Goal: Use online tool/utility: Utilize a website feature to perform a specific function

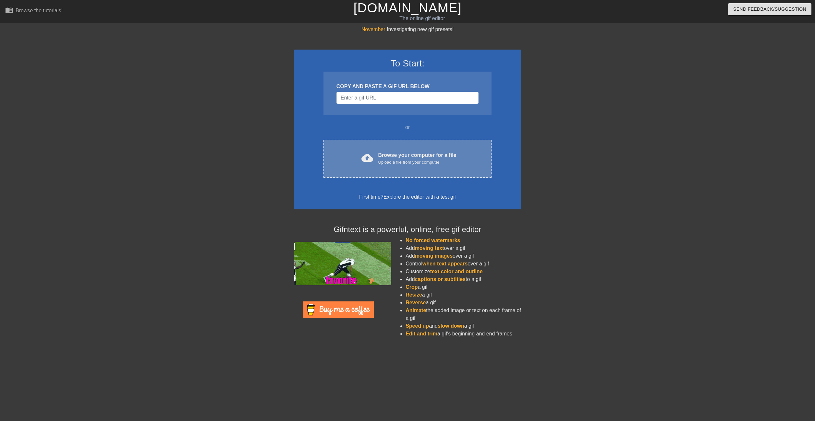
click at [367, 157] on span "cloud_upload" at bounding box center [367, 158] width 12 height 12
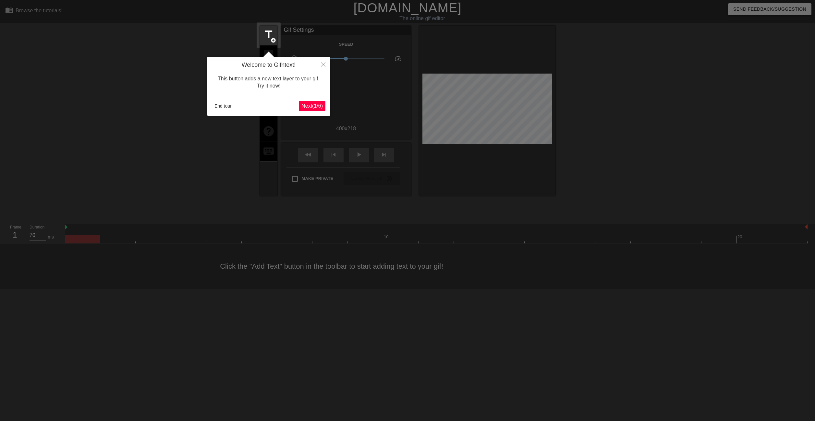
click at [307, 107] on span "Next ( 1 / 6 )" at bounding box center [311, 106] width 21 height 6
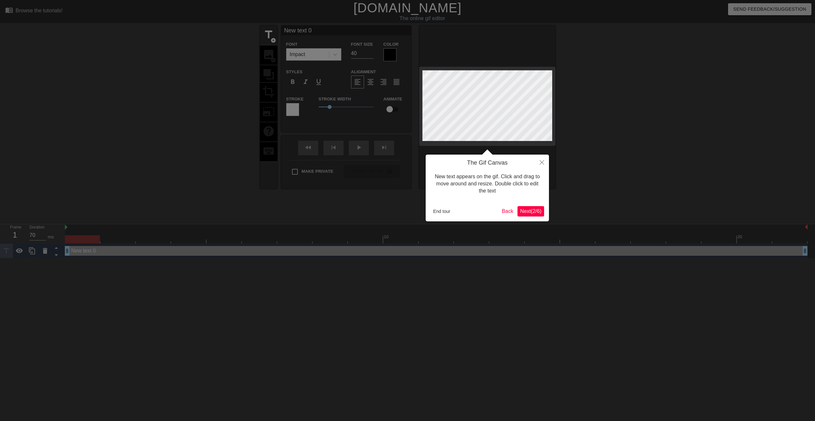
click at [523, 212] on span "Next ( 2 / 6 )" at bounding box center [530, 212] width 21 height 6
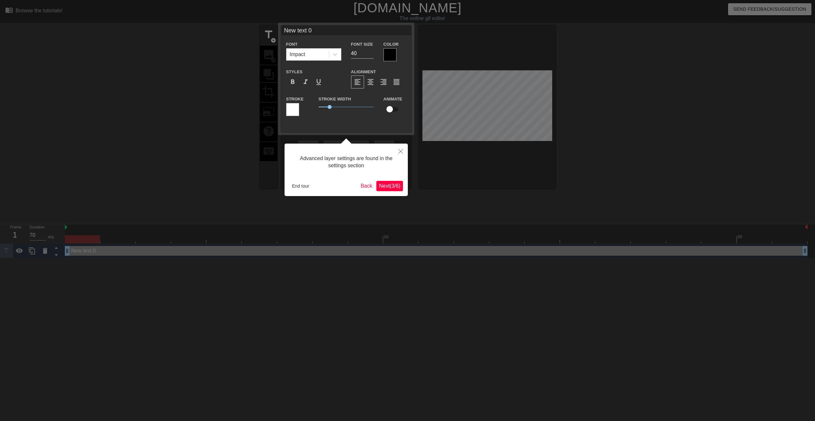
click at [388, 187] on span "Next ( 3 / 6 )" at bounding box center [389, 186] width 21 height 6
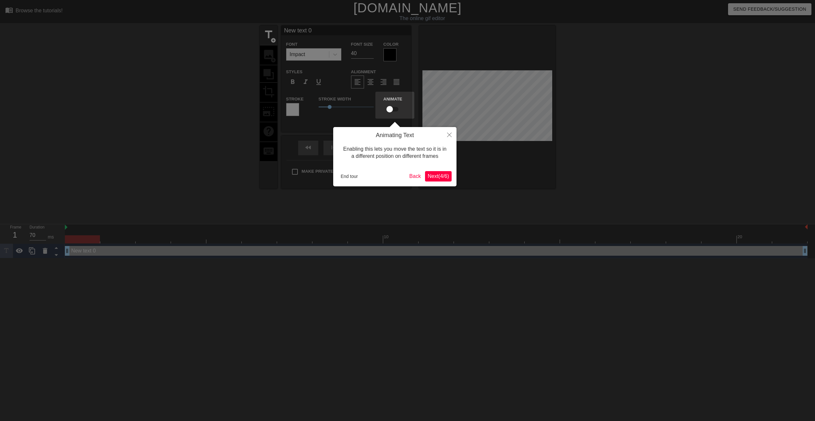
click at [443, 177] on span "Next ( 4 / 6 )" at bounding box center [437, 177] width 21 height 6
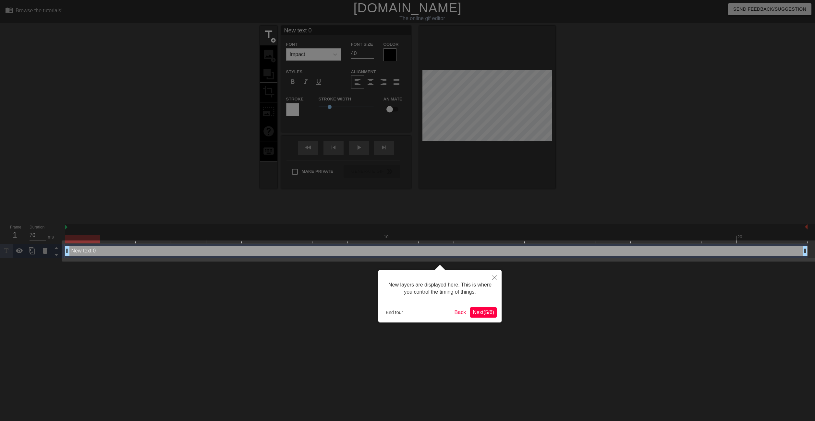
click at [482, 312] on span "Next ( 5 / 6 )" at bounding box center [483, 313] width 21 height 6
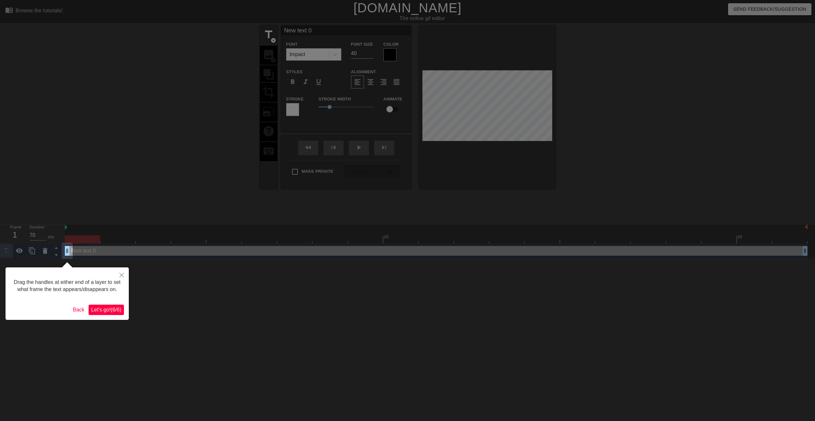
click at [112, 310] on span "Let's go! ( 6 / 6 )" at bounding box center [106, 310] width 30 height 6
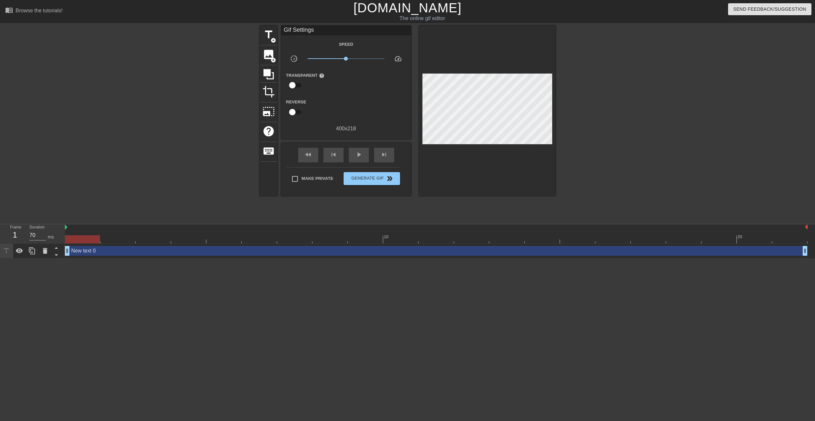
click at [453, 147] on div at bounding box center [487, 111] width 136 height 170
click at [322, 28] on div "Gif Settings" at bounding box center [346, 31] width 130 height 10
drag, startPoint x: 294, startPoint y: 82, endPoint x: 308, endPoint y: 86, distance: 14.3
click at [307, 85] on div "Transparent help" at bounding box center [308, 81] width 54 height 20
click at [297, 83] on input "checkbox" at bounding box center [292, 85] width 37 height 12
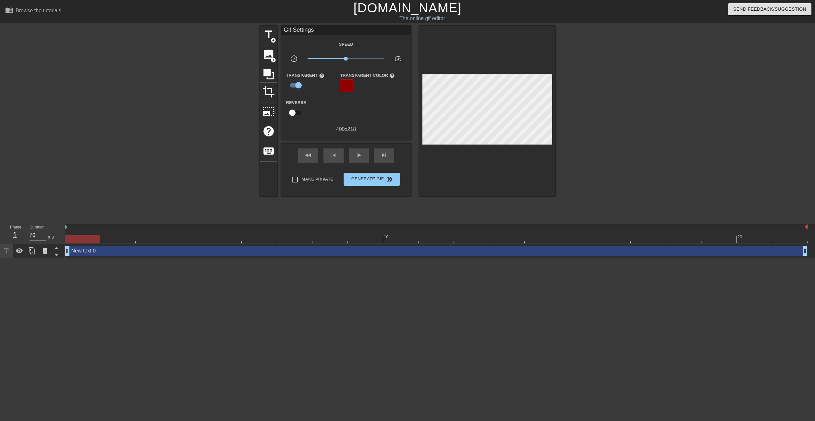
click at [296, 83] on input "checkbox" at bounding box center [298, 85] width 37 height 12
checkbox input "false"
click at [294, 108] on input "checkbox" at bounding box center [292, 112] width 37 height 12
checkbox input "true"
type input "60"
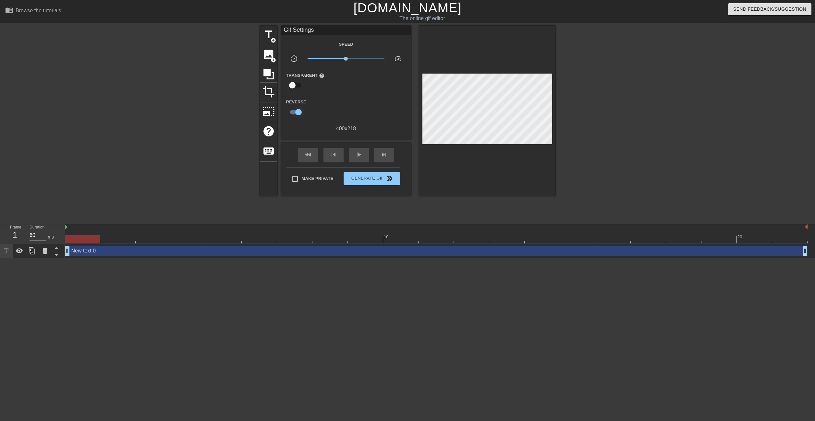
click at [294, 108] on input "checkbox" at bounding box center [298, 112] width 37 height 12
checkbox input "false"
click at [354, 161] on div "play_arrow" at bounding box center [359, 155] width 20 height 15
type input "70"
click at [354, 161] on div "pause" at bounding box center [359, 155] width 20 height 15
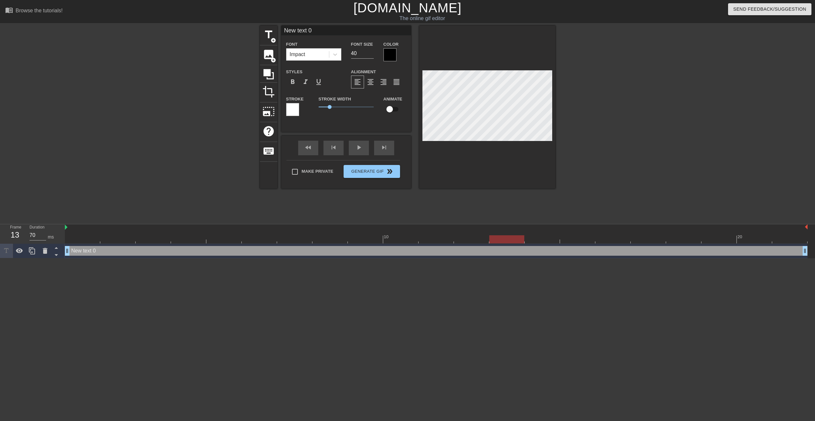
scroll to position [1, 2]
type input "New text"
type textarea "New text"
type input "New text"
type textarea "New text"
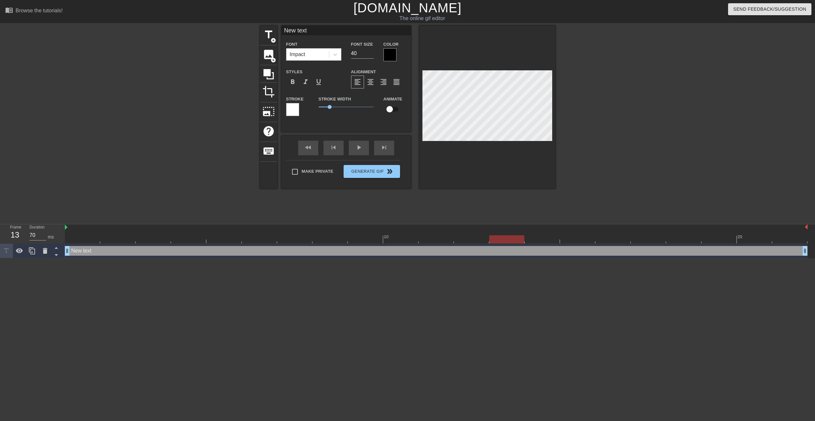
type input "New tex"
type textarea "New tex"
type input "New te"
type textarea "New te"
type input "New t"
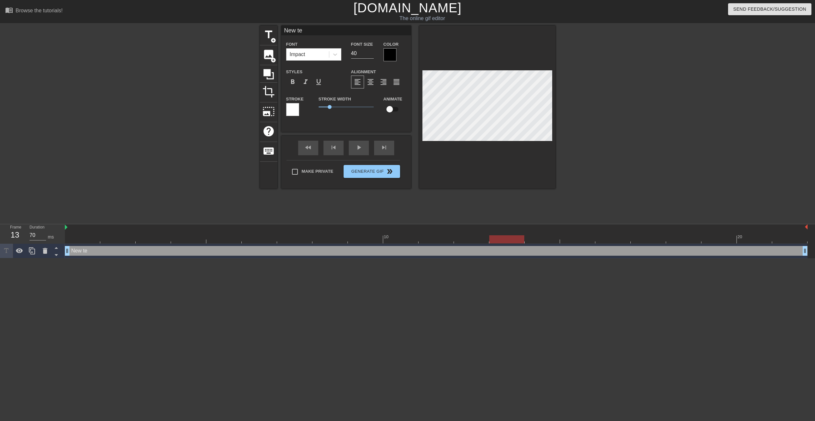
type textarea "New t"
type input "New"
type textarea "New"
type input "New"
type textarea "Ne"
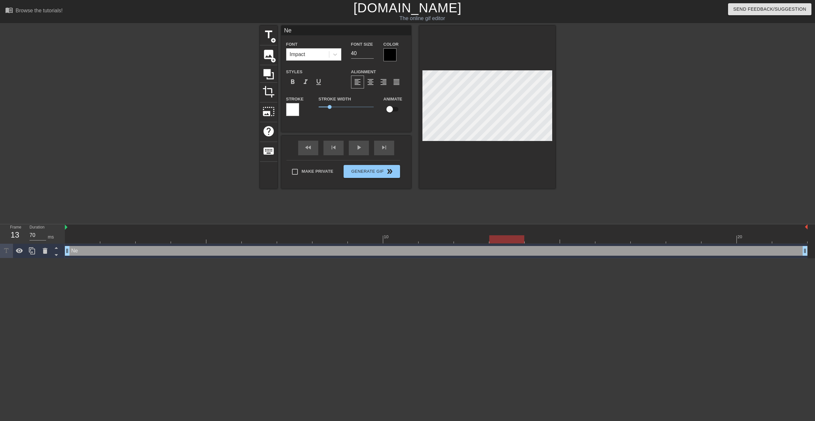
scroll to position [1, 1]
type input "N"
type textarea "N"
type input "L"
type textarea "L"
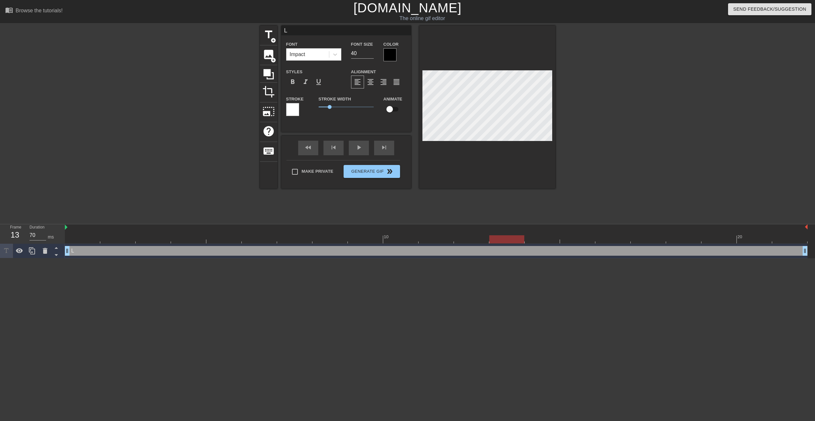
type input "Lo"
type textarea "Lo"
type input "Loo"
type textarea "Loo"
type input "Look"
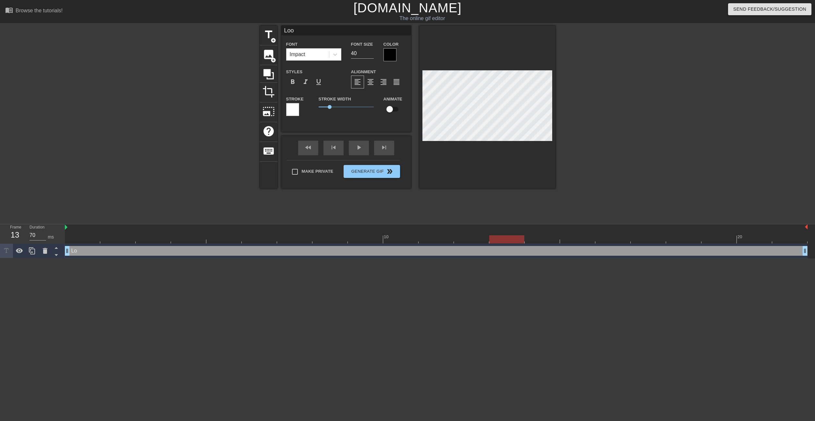
type textarea "Look"
type input "Look"
type textarea "Look"
type input "Look"
type textarea "Look"
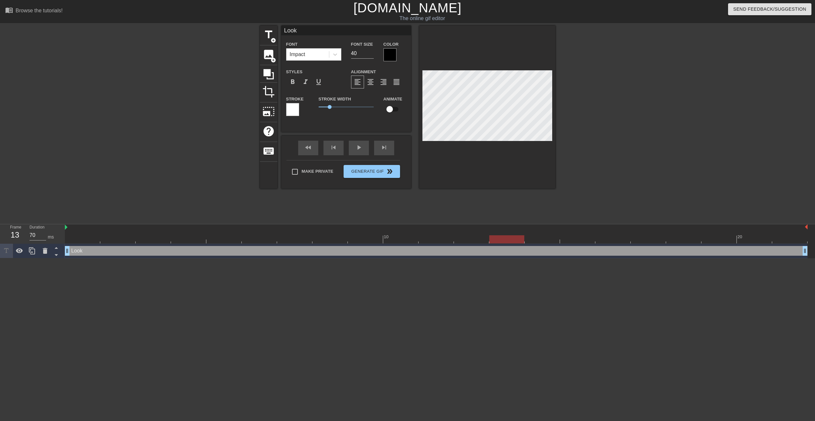
type input "Lookm"
type textarea "Lookm"
type input "Lookm"
type textarea "Lookm"
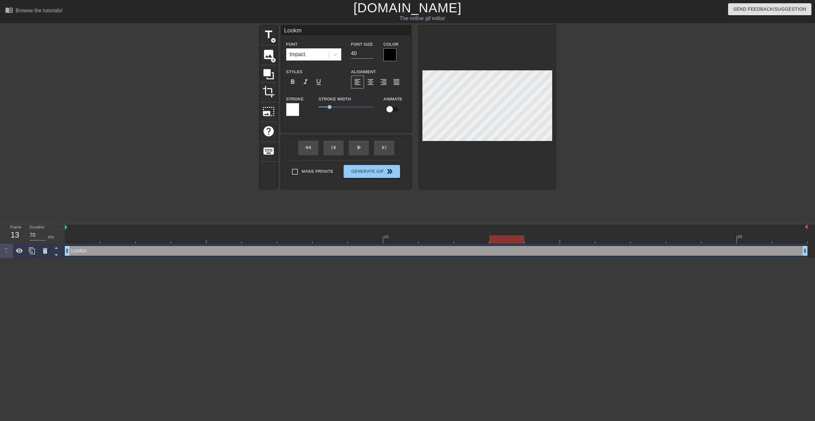
type input "Lookm"
type textarea "Lookm"
type input "Look"
type textarea "Look"
type input "Look,"
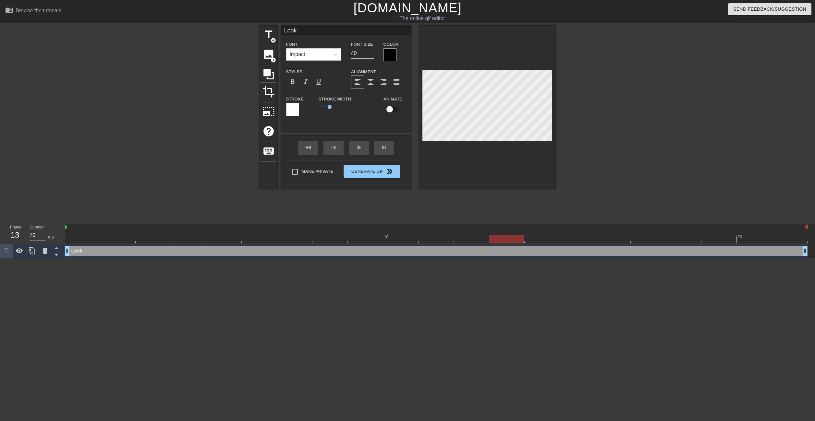
type textarea "Look,"
type input "Look,"
type textarea "Look,"
type input "Look, i"
type textarea "Look, i"
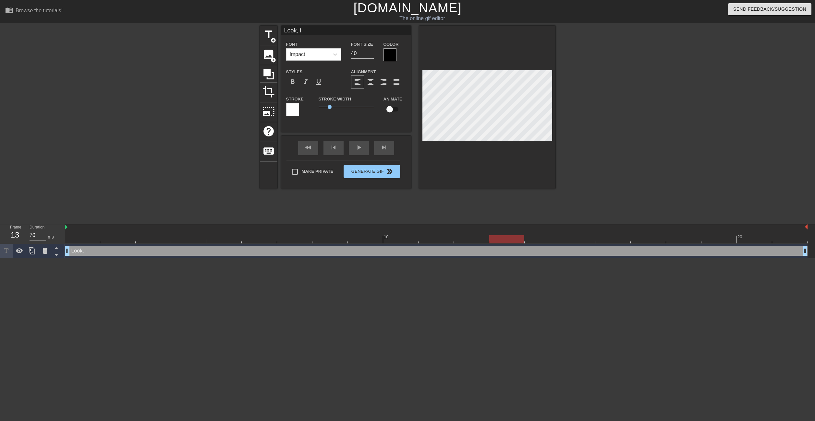
type input "Look, it"
type textarea "Look, it"
type input "Look, it;"
type textarea "Look, it;"
type input "Look, it;s"
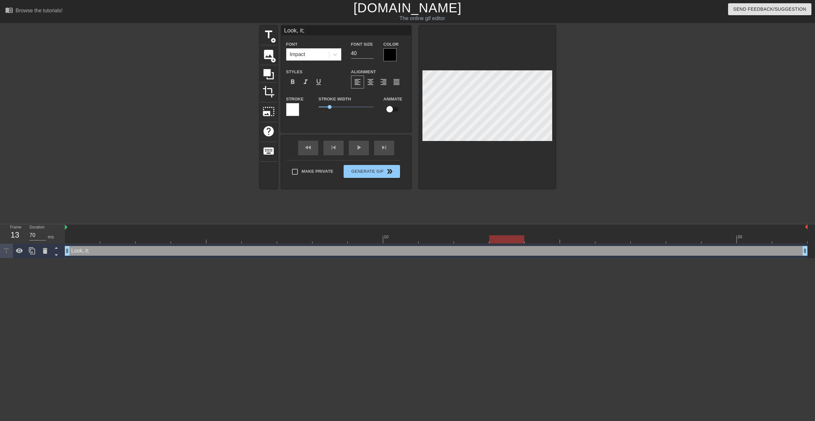
type textarea "Look, it;s"
type input "Look, it;s"
type textarea "Look, it;s"
type input "Look, it;s"
type textarea "Look, it;s"
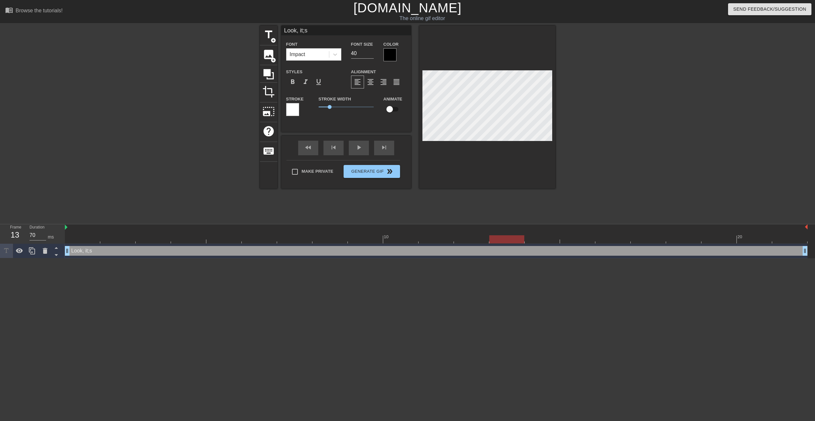
type input "Look, it;"
type textarea "Look, it;"
type input "Look, it"
type textarea "Look, it"
type input "Look, i"
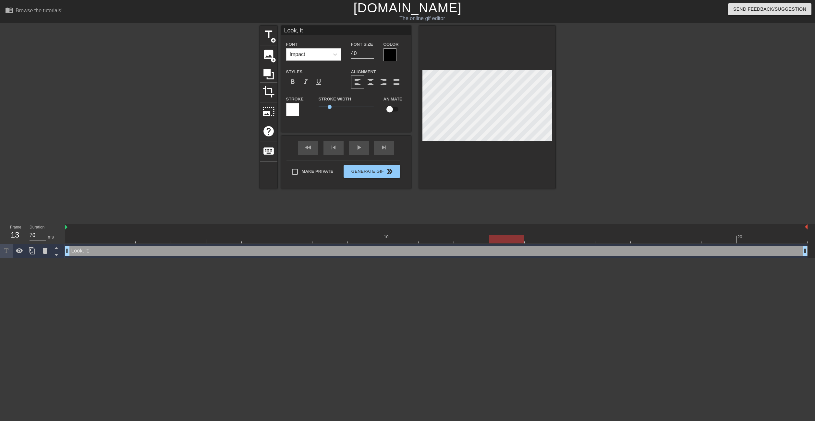
type textarea "Look, i"
type input "Look,"
type textarea "Look,"
type input "Loo,"
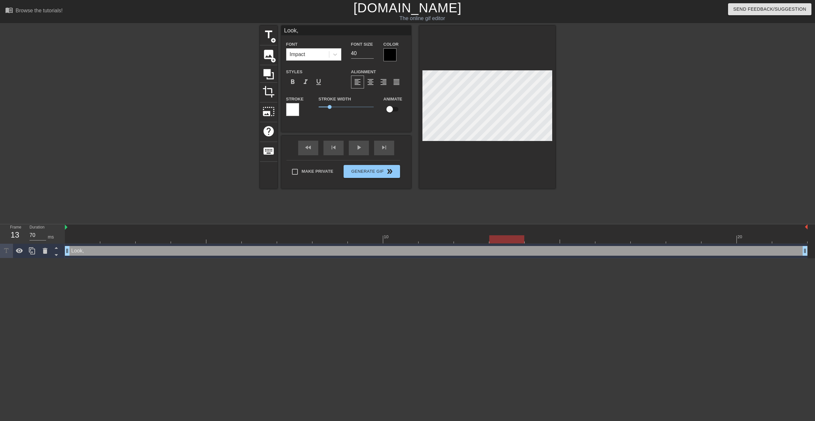
type textarea "Loo,"
type input "Lo,"
type textarea "Lo,"
type input "L,"
type textarea "L,"
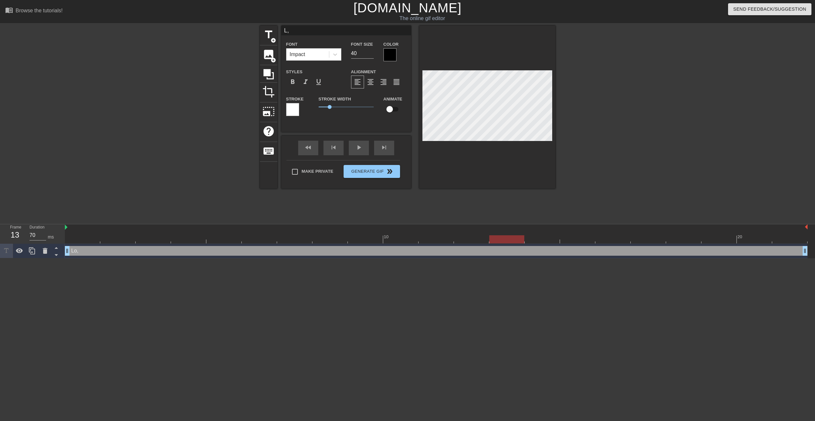
scroll to position [1, 1]
type input "LO,"
type textarea "LO,"
type input "LOO,"
type textarea "LOO,"
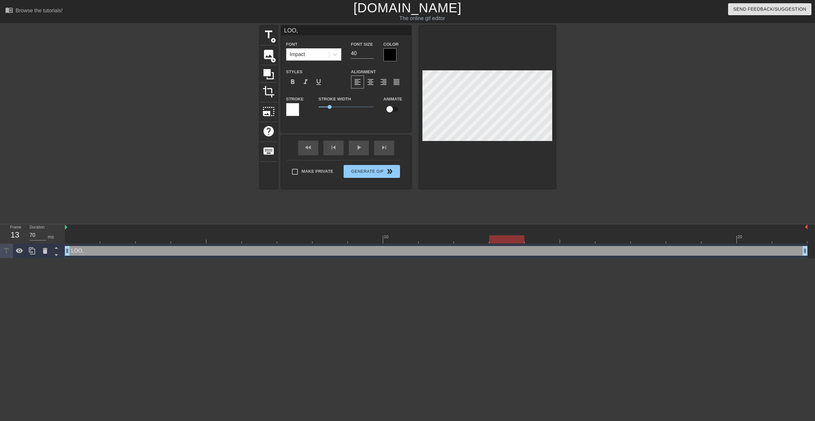
type input "LOOK,"
type textarea "LOOK,"
type input "LOOK,"
type textarea "LOOK,"
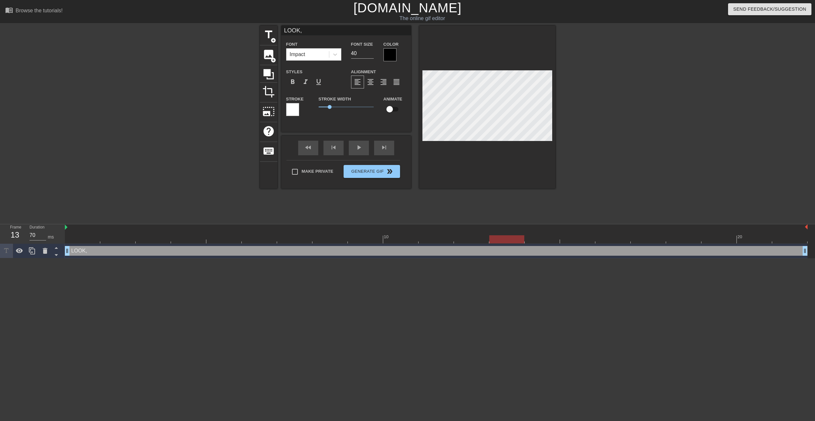
scroll to position [1, 1]
type input "LOOK, I"
type textarea "LOOK, I"
type input "LOOK, IT"
type textarea "LOOK, IT"
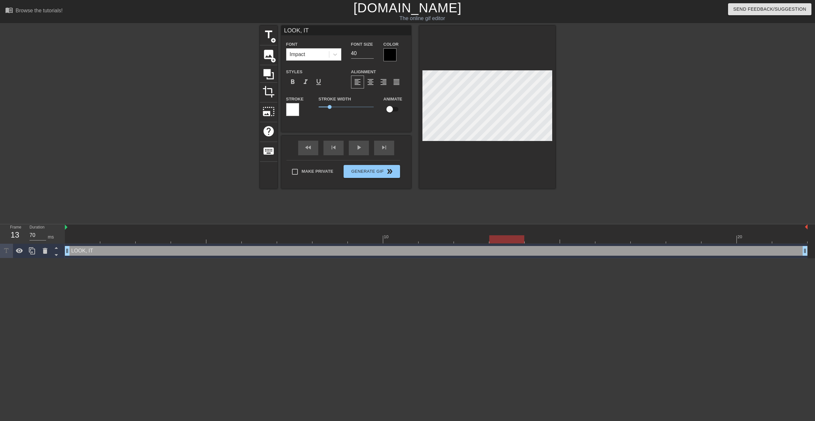
scroll to position [1, 2]
type input "LOOK, IT'"
type textarea "LOOK, IT'"
type input "LOOK, IT's"
type textarea "LOOK, IT's"
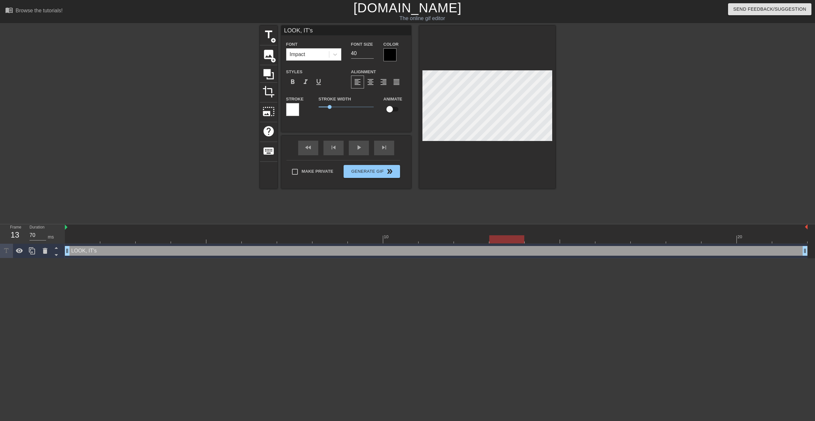
type input "LOOK, IT's"
type textarea "LOOK, IT's"
type input "LOOK, IT's C"
type textarea "LOOK, IT's C"
type input "LOOK, IT's"
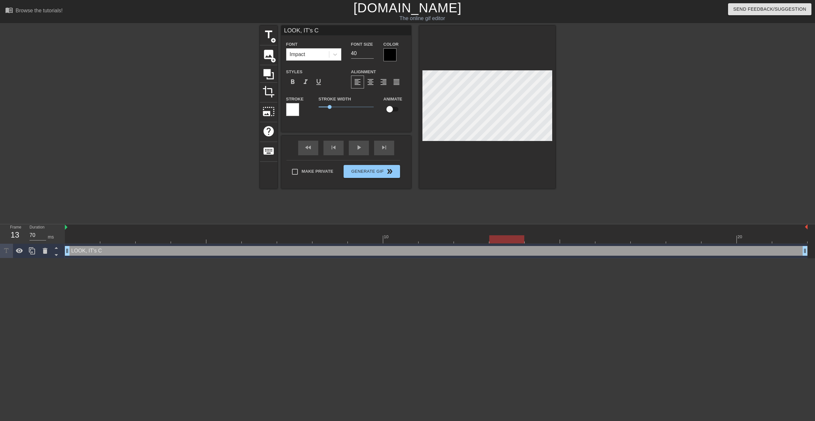
type textarea "LOOK, IT's"
type input "LOOK, IT's"
type textarea "LOOK, IT's"
type input "LOOK, IT'"
type textarea "LOOK, IT'"
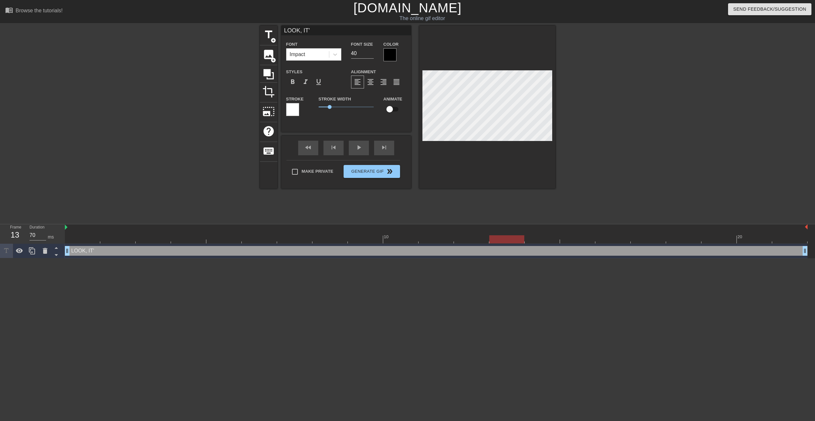
type input "LOOK, IT'S"
type textarea "LOOK, IT'S"
type input "LOOK, IT'S"
type textarea "LOOK, IT'S"
type input "LOOK, IT'S C"
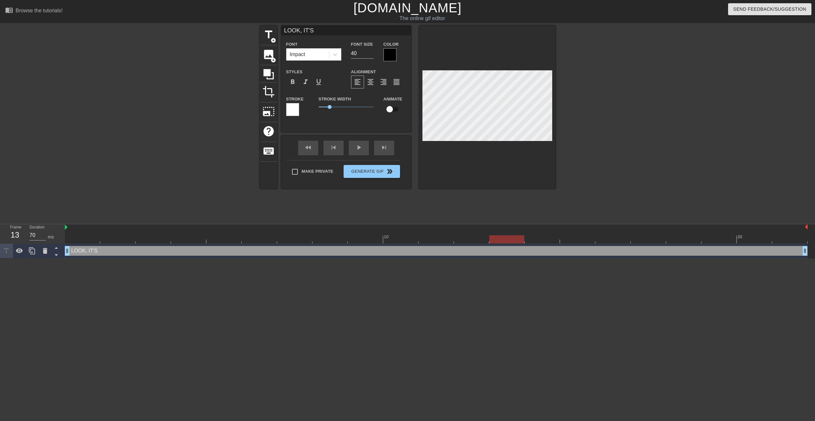
type textarea "LOOK, IT'S C"
type input "LOOK, IT'S CH"
type textarea "LOOK, IT'S CH"
type input "LOOK, IT'S CHR"
type textarea "LOOK, IT'S CHR"
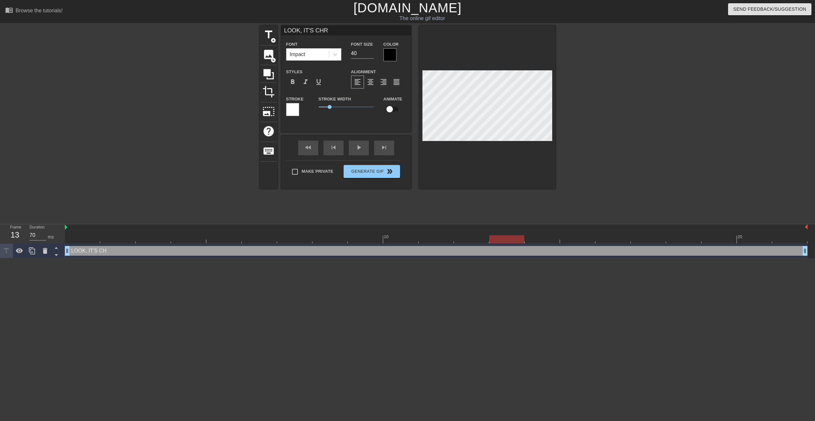
type input "LOOK, IT'S CHRI"
type textarea "LOOK, IT'S CHRI"
type input "LOOK, IT'S CHRIS"
type textarea "LOOK, IT'S CHRIS"
type input "LOOK, IT'S CHRIS."
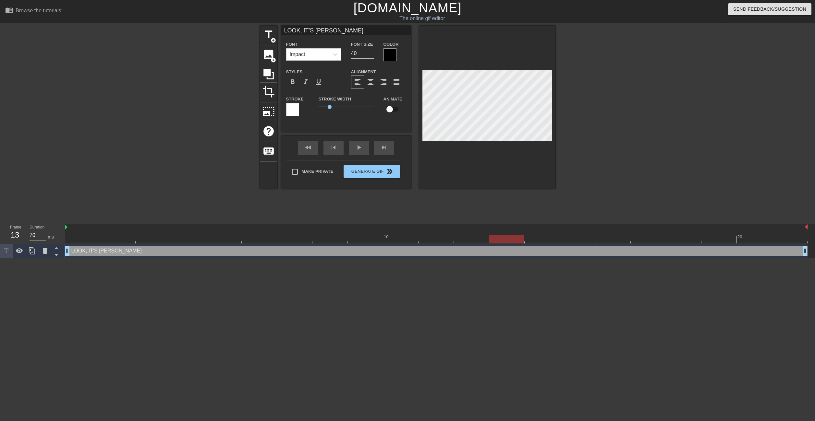
scroll to position [1, 3]
type textarea "LOOK, IT'S CHRIS."
click at [396, 51] on div at bounding box center [389, 54] width 13 height 13
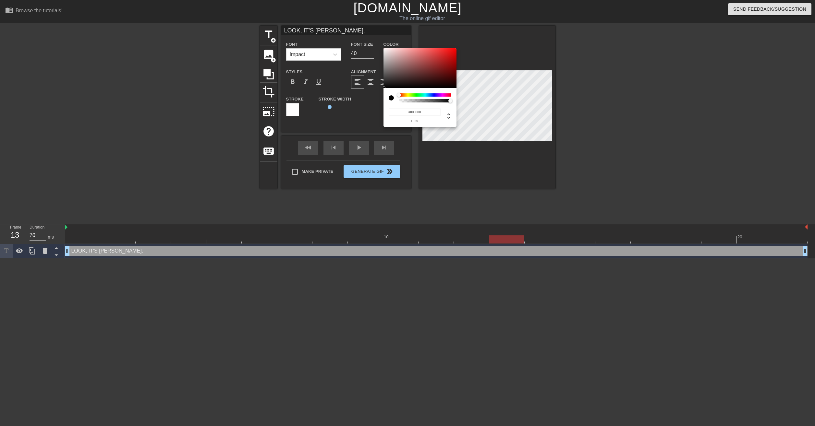
type input "0"
drag, startPoint x: 449, startPoint y: 100, endPoint x: 380, endPoint y: 112, distance: 70.6
click at [380, 112] on div "0 r 0 g 0 b 0 a" at bounding box center [407, 213] width 815 height 426
type input "1"
click at [454, 102] on div "0 r 0 g 0 b 1 a" at bounding box center [419, 107] width 73 height 39
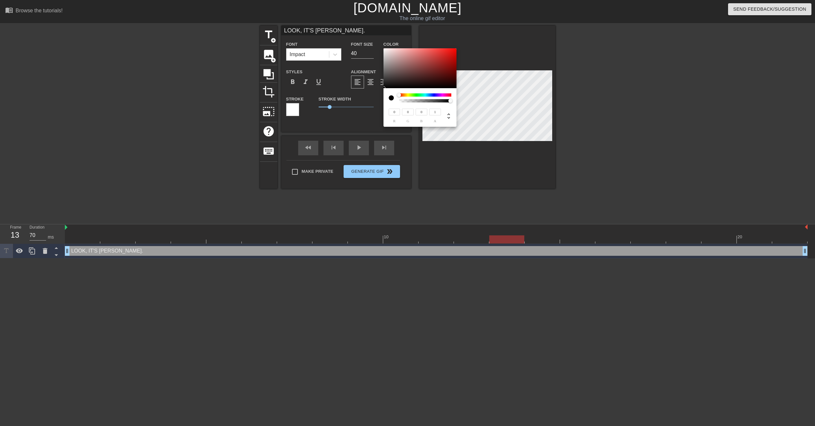
click at [398, 95] on div at bounding box center [399, 95] width 4 height 4
type input "246"
type input "234"
click at [387, 50] on div at bounding box center [419, 68] width 73 height 40
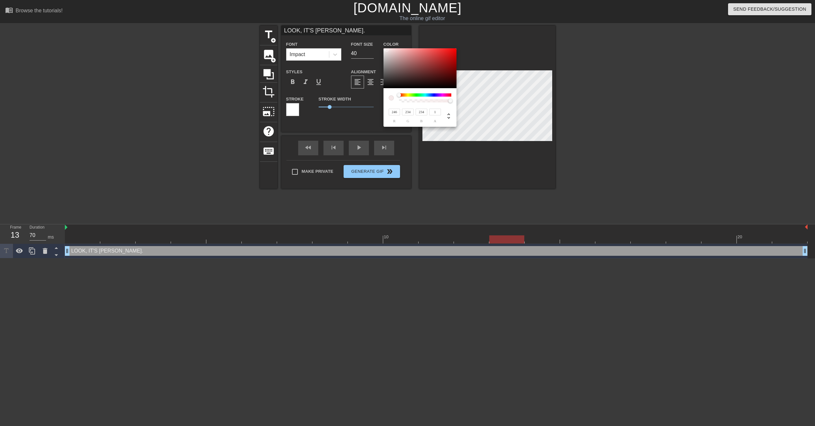
type input "248"
type input "240"
click at [386, 49] on div at bounding box center [386, 49] width 4 height 4
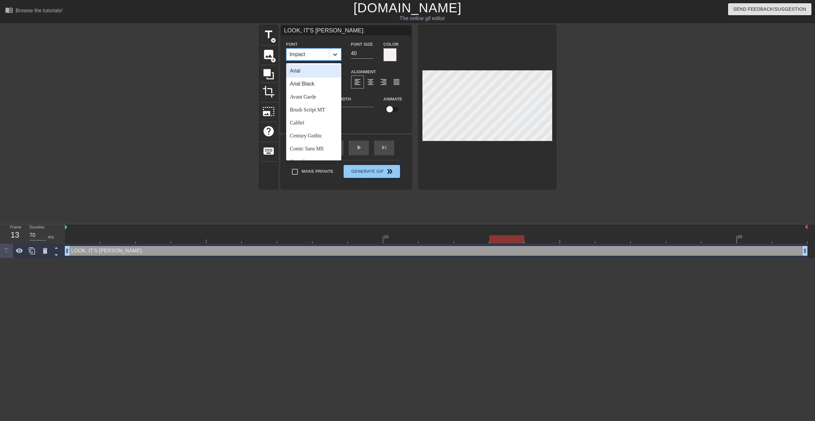
click at [335, 52] on icon at bounding box center [335, 54] width 6 height 6
click at [307, 72] on div "Arial" at bounding box center [313, 71] width 55 height 13
click at [339, 54] on div at bounding box center [335, 55] width 12 height 12
click at [308, 123] on div "Calibri" at bounding box center [313, 122] width 55 height 13
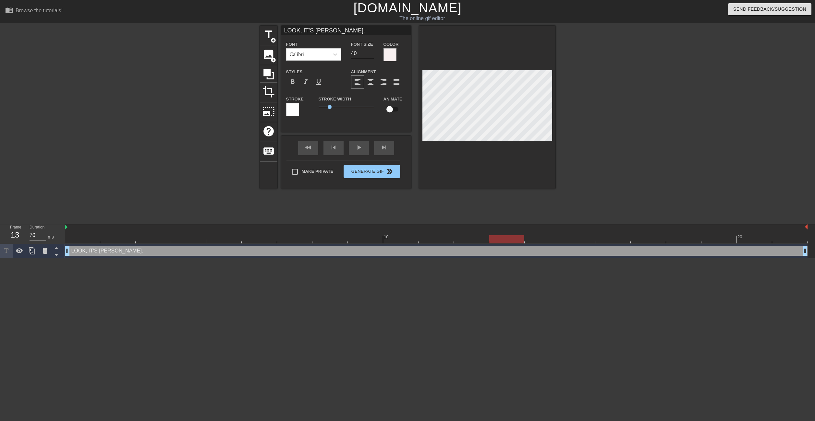
click at [371, 58] on input "40" at bounding box center [362, 53] width 23 height 10
click at [370, 54] on input "39" at bounding box center [362, 53] width 23 height 10
click at [370, 54] on input "38" at bounding box center [362, 53] width 23 height 10
click at [370, 54] on input "37" at bounding box center [362, 53] width 23 height 10
click at [370, 54] on input "26" at bounding box center [362, 53] width 23 height 10
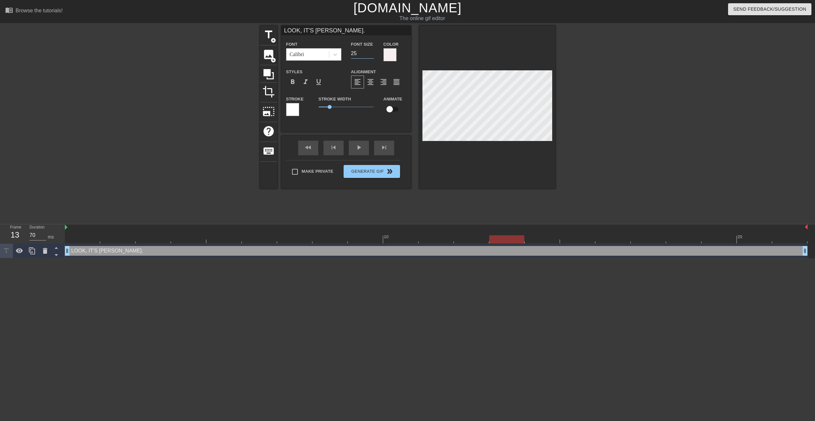
type input "25"
click at [370, 54] on input "25" at bounding box center [362, 53] width 23 height 10
click at [296, 84] on span "format_bold" at bounding box center [293, 82] width 8 height 8
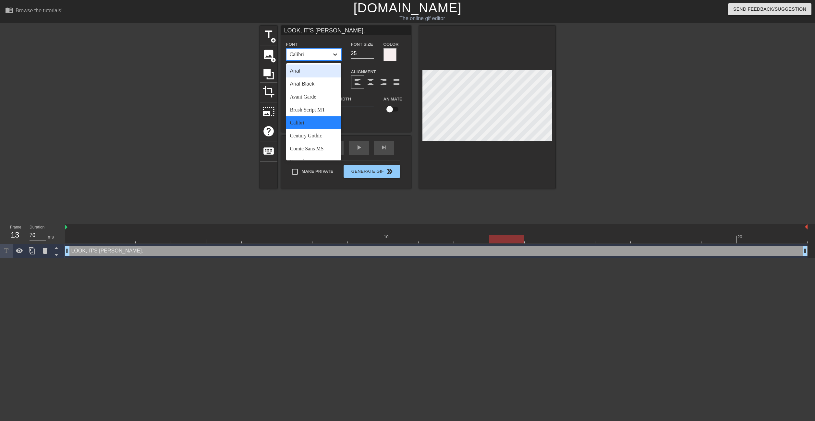
click at [336, 56] on icon at bounding box center [335, 54] width 6 height 6
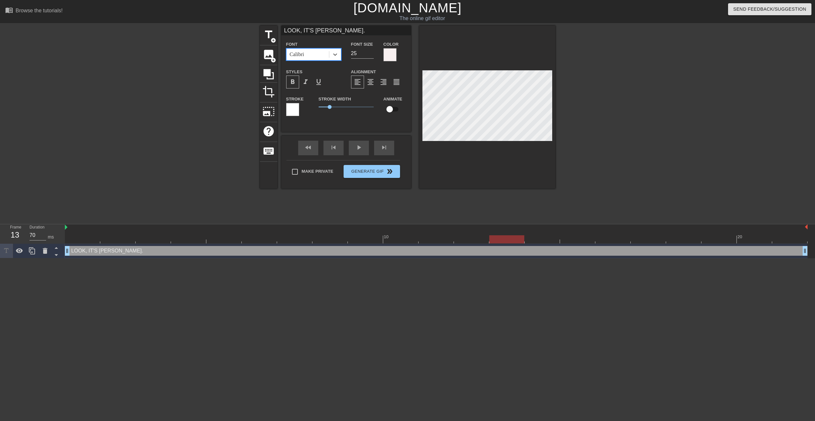
click at [307, 55] on div "Calibri" at bounding box center [307, 55] width 42 height 12
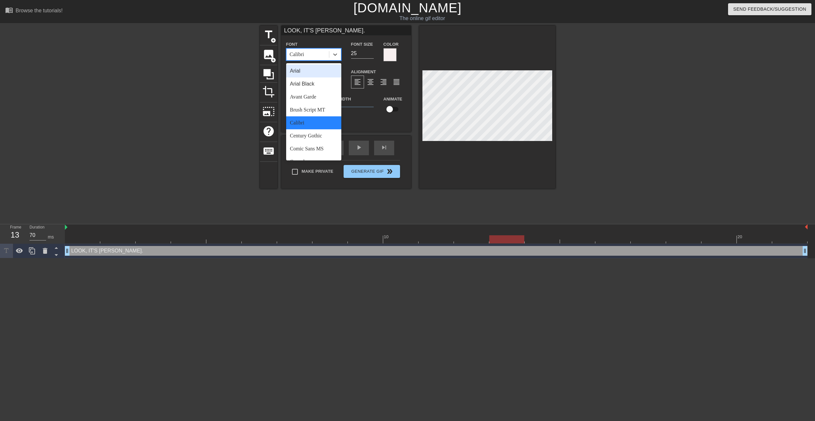
click at [307, 55] on div "Calibri" at bounding box center [307, 55] width 42 height 12
type input "time"
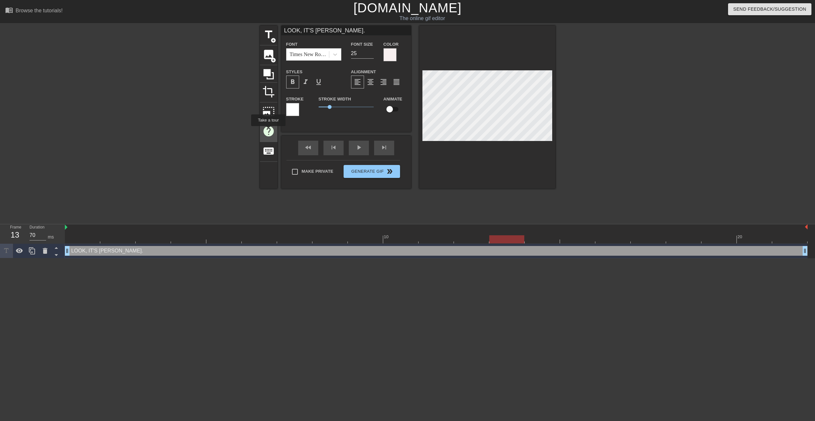
click at [268, 131] on span "help" at bounding box center [268, 131] width 12 height 12
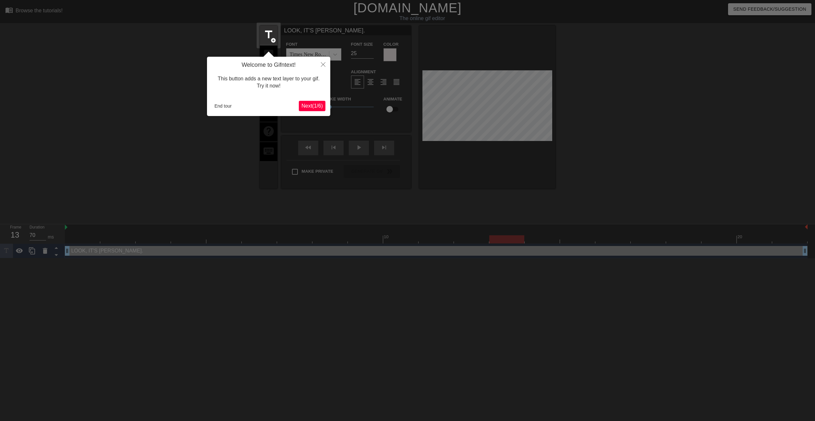
click at [315, 105] on span "Next ( 1 / 6 )" at bounding box center [311, 106] width 21 height 6
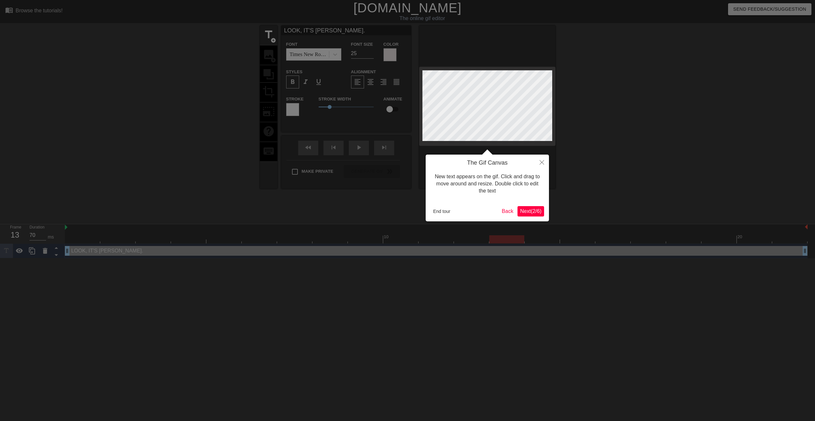
click at [543, 215] on button "Next ( 2 / 6 )" at bounding box center [530, 211] width 27 height 10
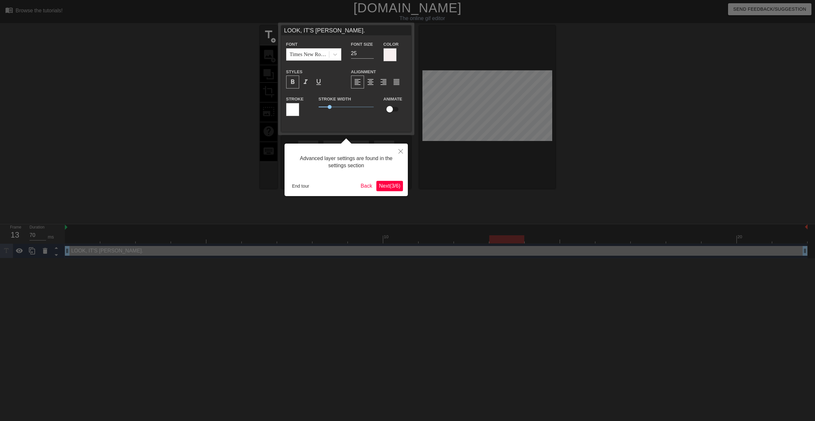
click at [389, 187] on span "Next ( 3 / 6 )" at bounding box center [389, 186] width 21 height 6
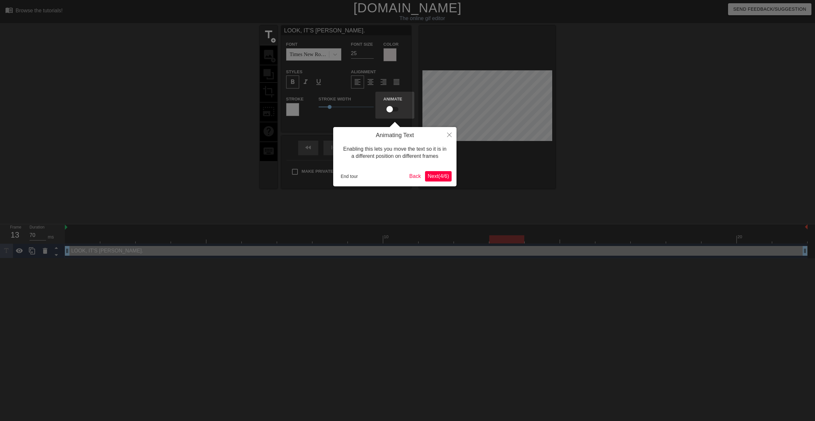
click at [437, 177] on span "Next ( 4 / 6 )" at bounding box center [437, 177] width 21 height 6
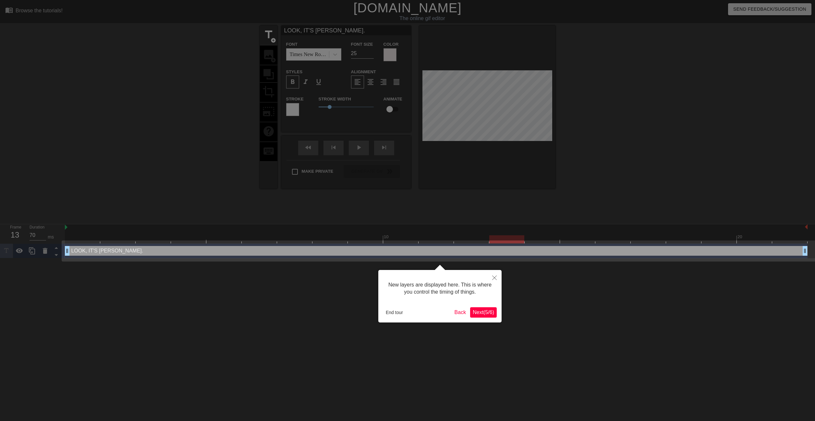
click at [489, 315] on span "Next ( 5 / 6 )" at bounding box center [483, 313] width 21 height 6
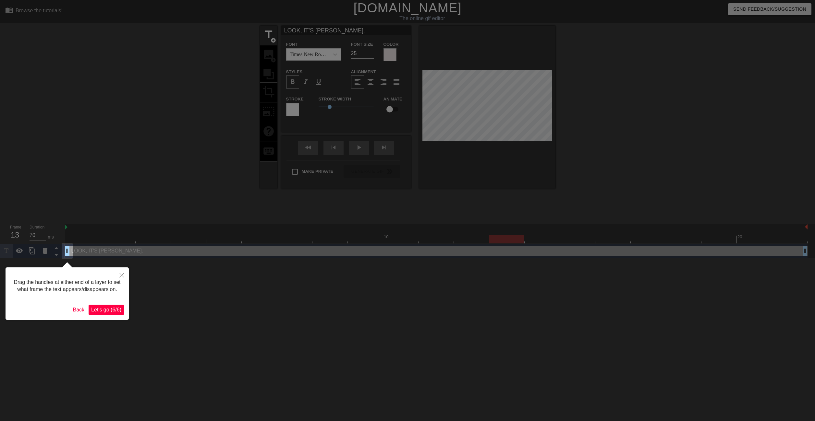
click at [111, 313] on span "Let's go! ( 6 / 6 )" at bounding box center [106, 310] width 30 height 6
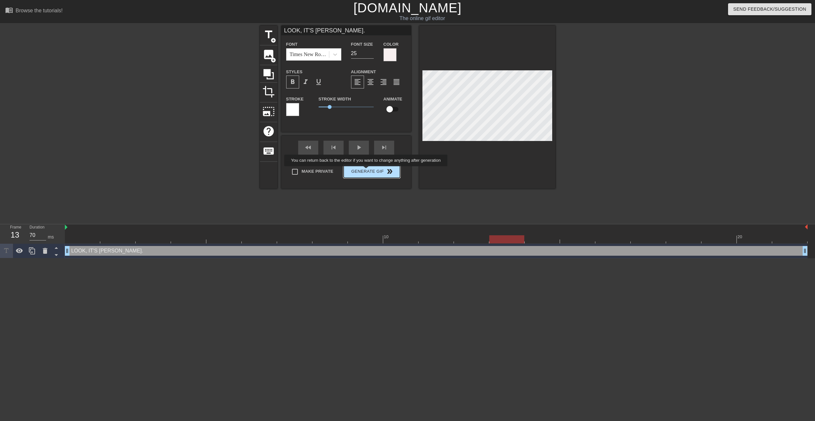
click at [366, 171] on div "Make Private Generate Gif double_arrow" at bounding box center [343, 173] width 114 height 26
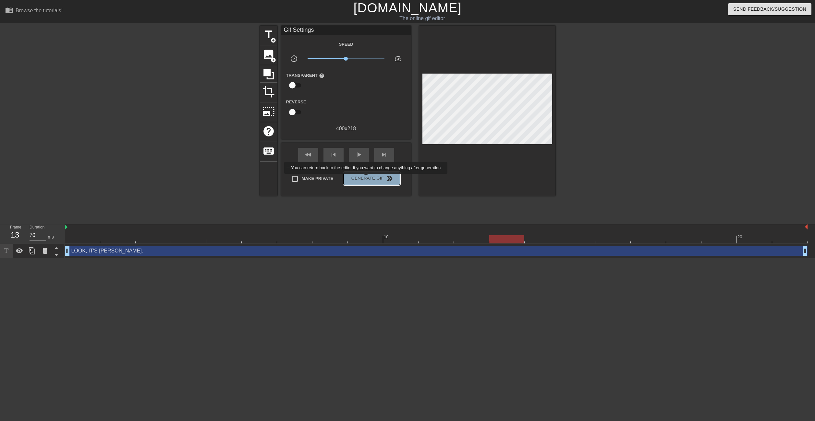
click at [366, 178] on span "Generate Gif double_arrow" at bounding box center [371, 179] width 51 height 8
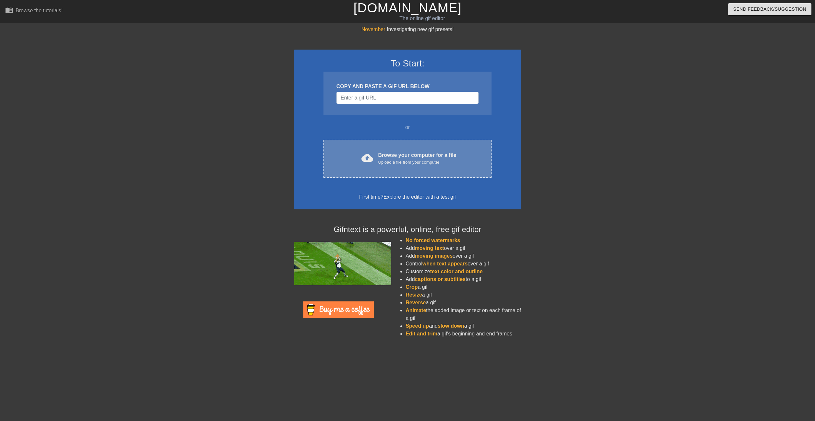
click at [415, 162] on div "Upload a file from your computer" at bounding box center [417, 162] width 78 height 6
